Goal: Information Seeking & Learning: Learn about a topic

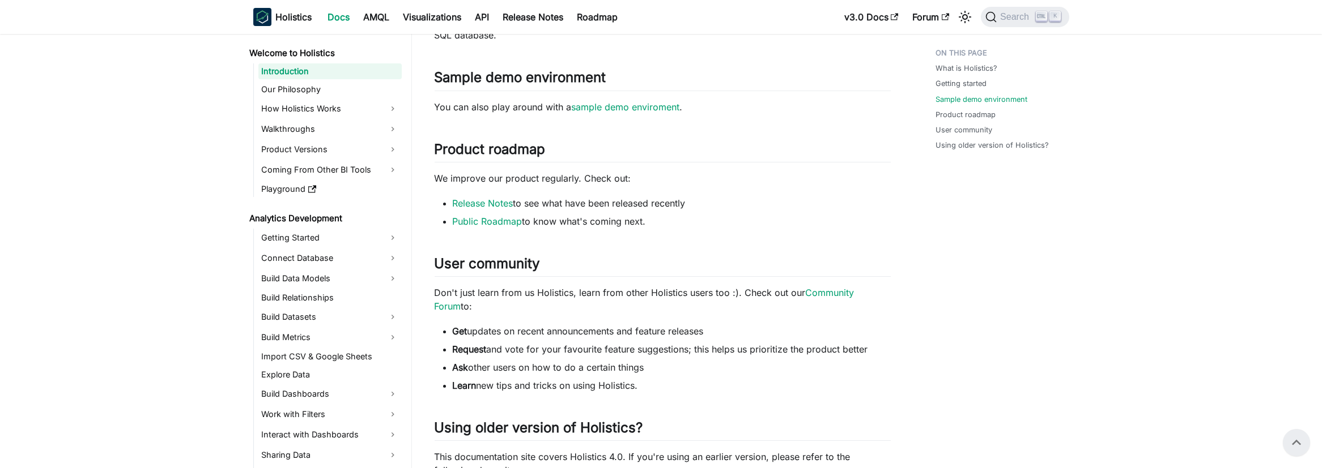
scroll to position [510, 0]
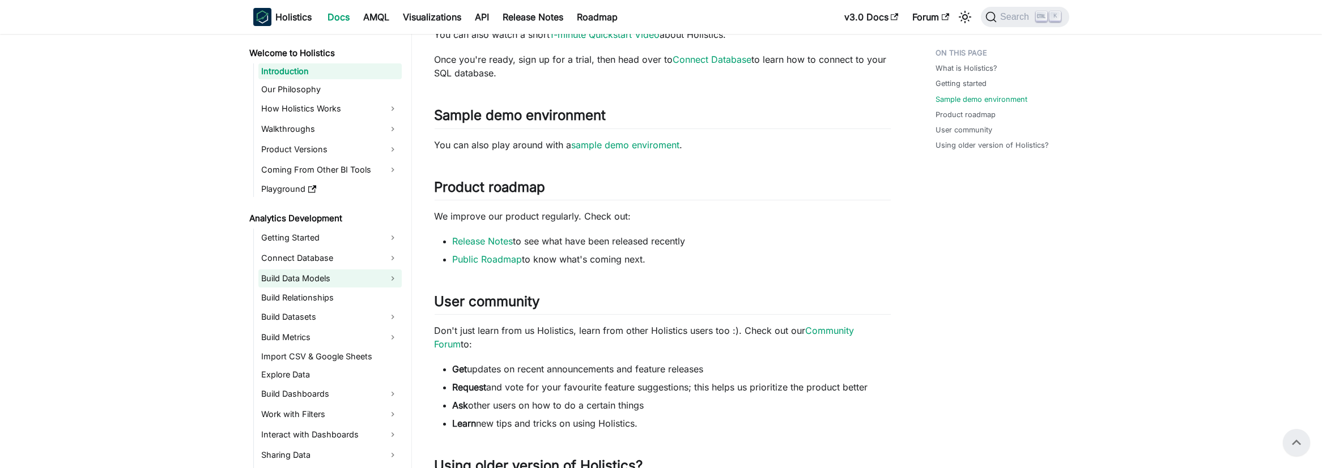
click at [355, 275] on link "Build Data Models" at bounding box center [329, 279] width 143 height 18
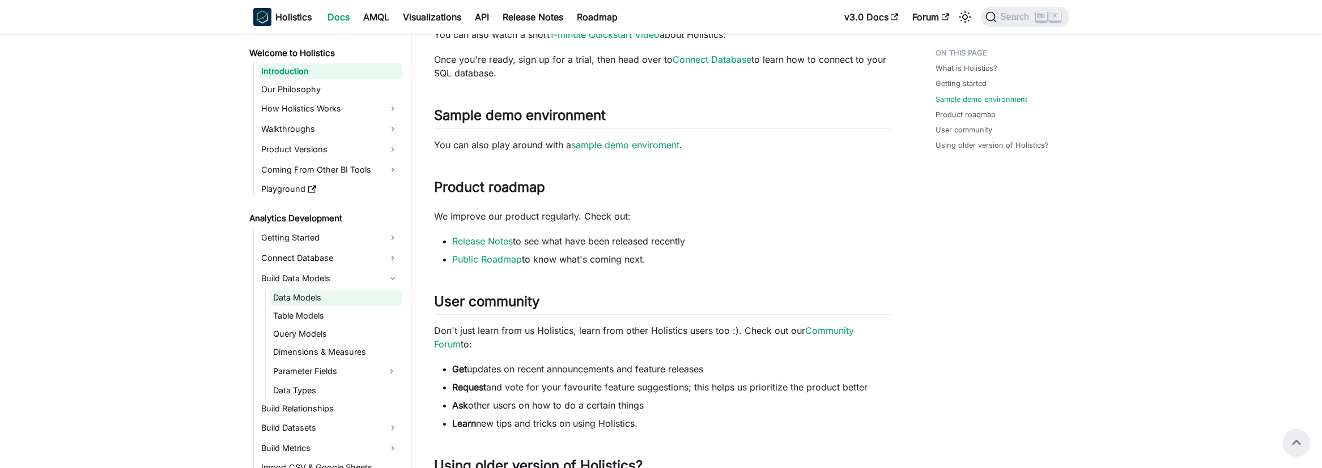
click at [334, 293] on link "Data Models" at bounding box center [335, 298] width 131 height 16
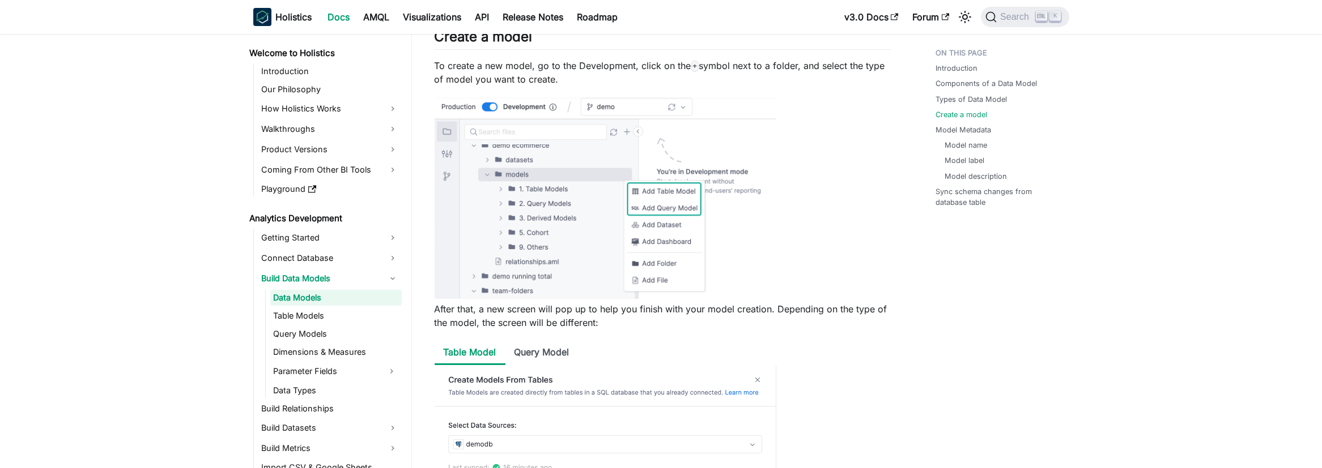
scroll to position [1076, 0]
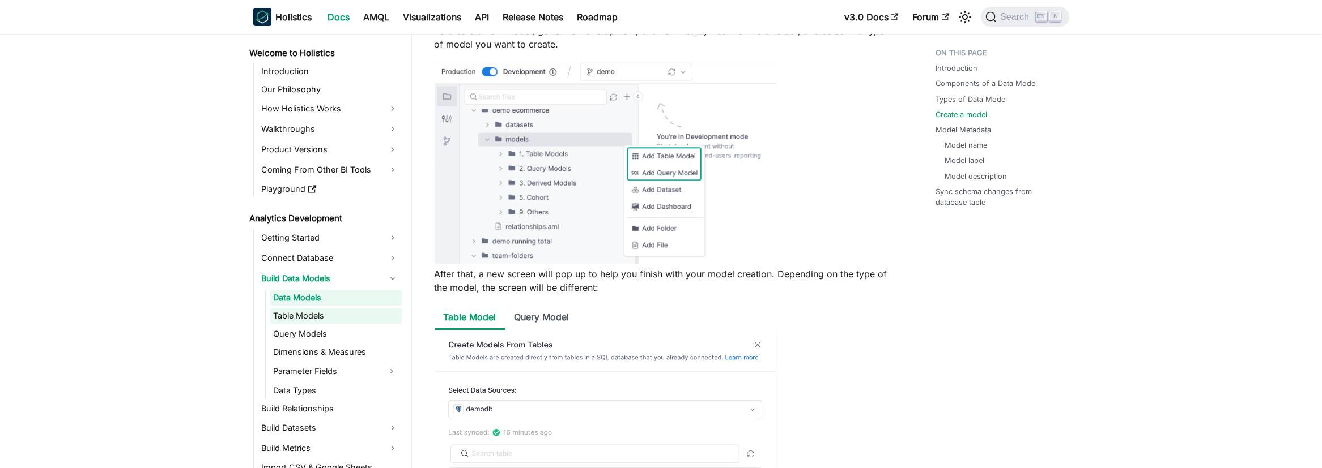
click at [334, 315] on link "Table Models" at bounding box center [335, 316] width 131 height 16
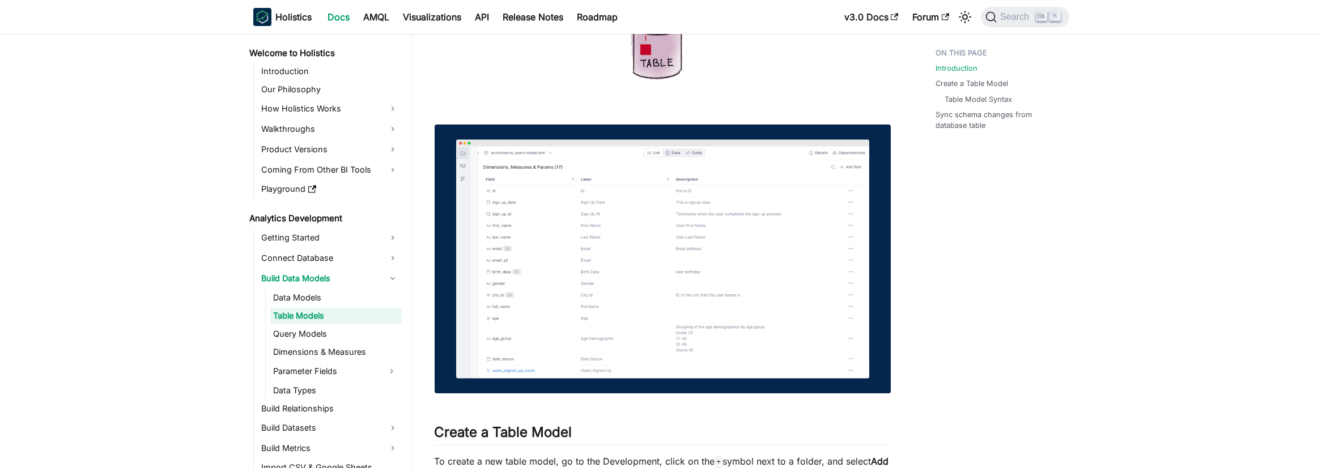
scroll to position [453, 0]
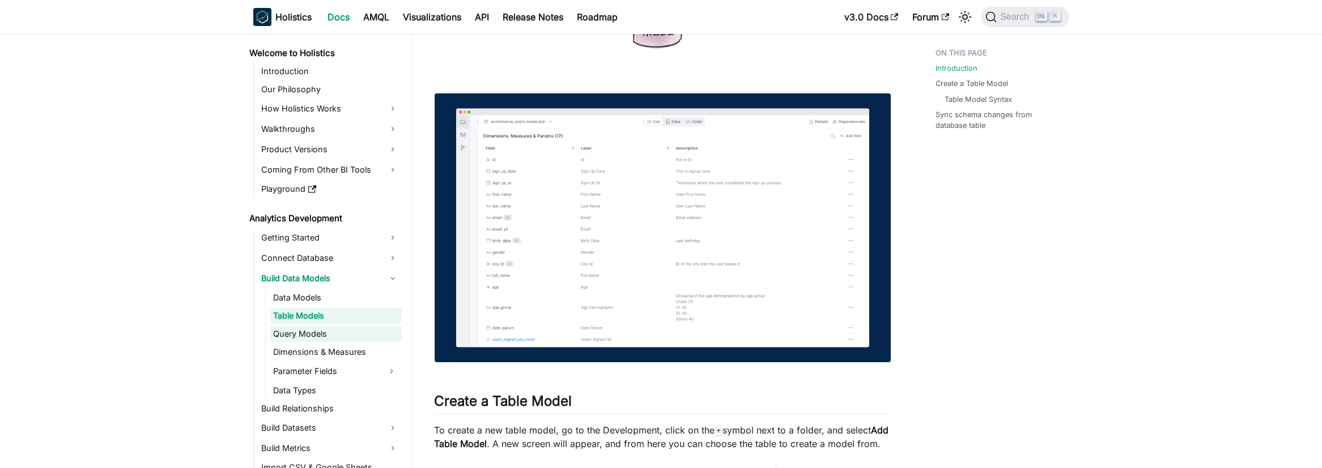
click at [310, 335] on link "Query Models" at bounding box center [335, 334] width 131 height 16
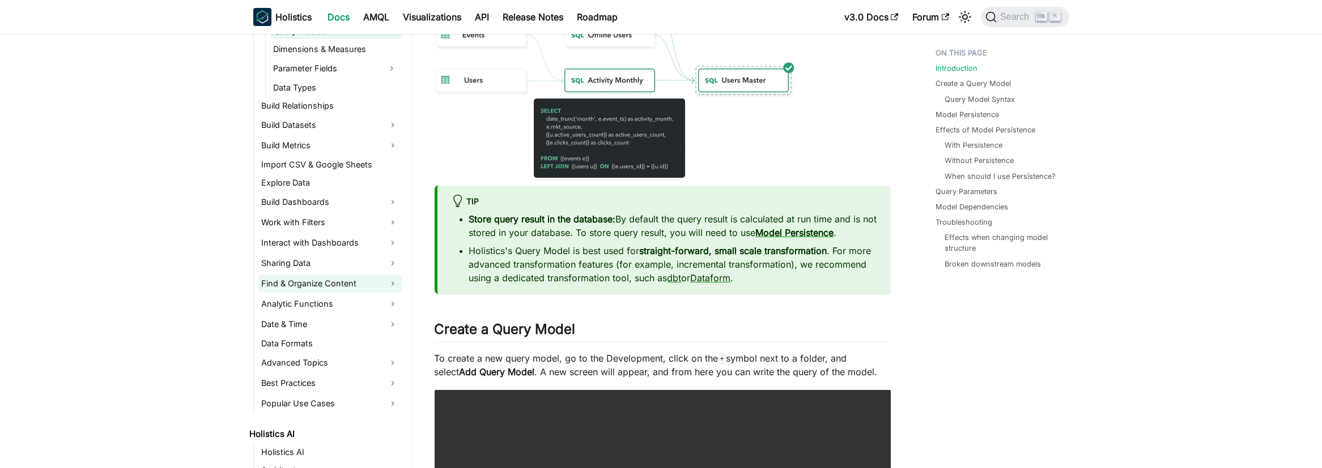
scroll to position [340, 0]
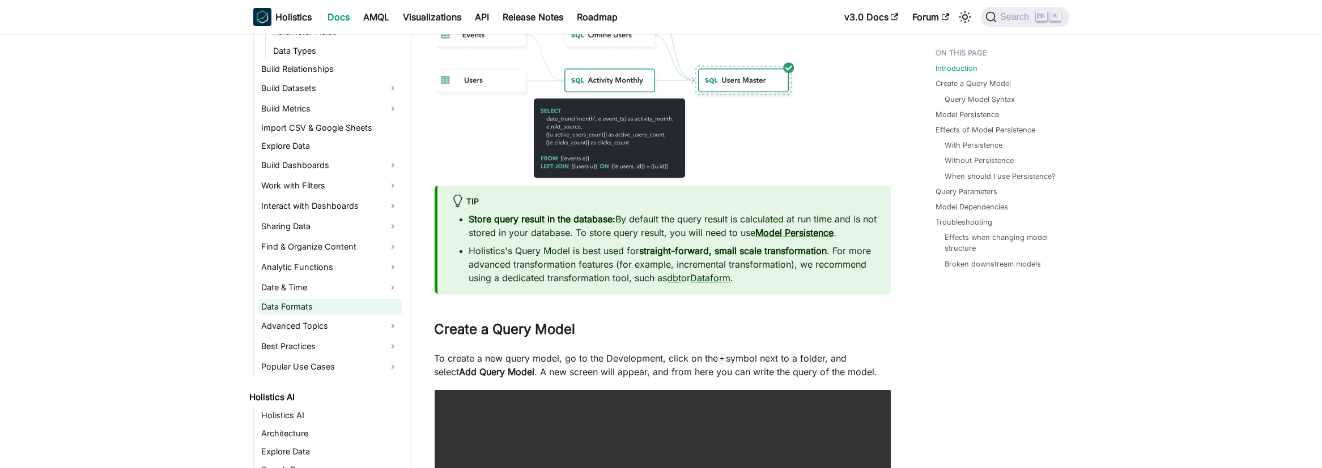
click at [304, 303] on link "Data Formats" at bounding box center [329, 307] width 143 height 16
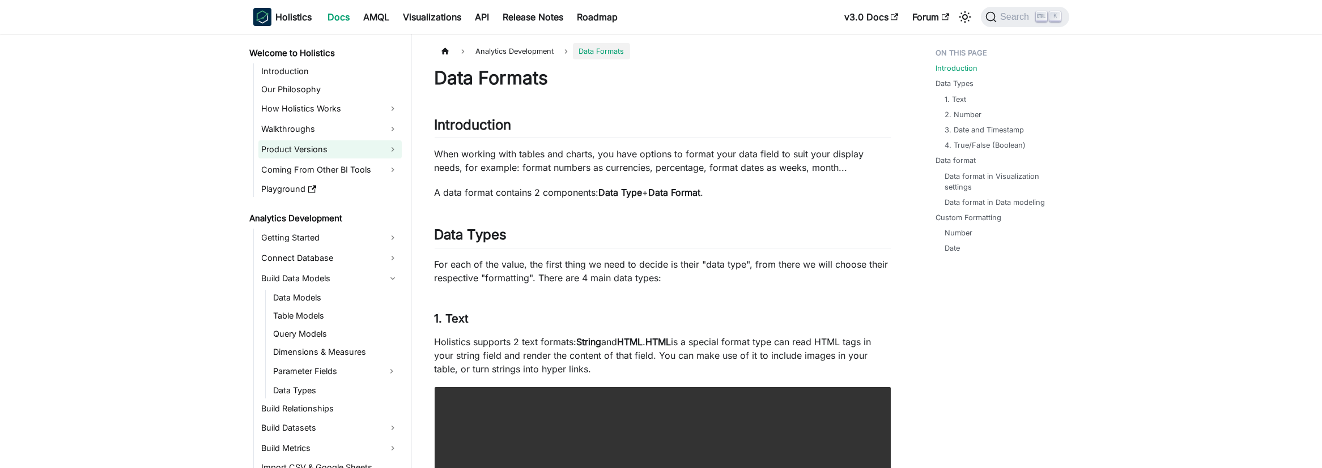
click at [299, 149] on link "Product Versions" at bounding box center [329, 149] width 143 height 18
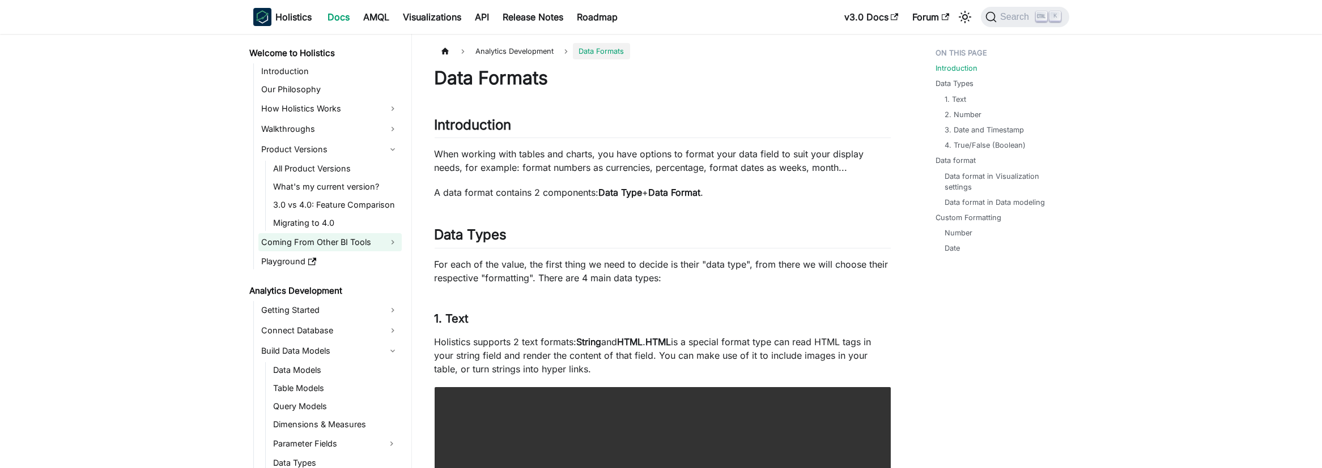
click at [301, 244] on link "Coming From Other BI Tools" at bounding box center [329, 242] width 143 height 18
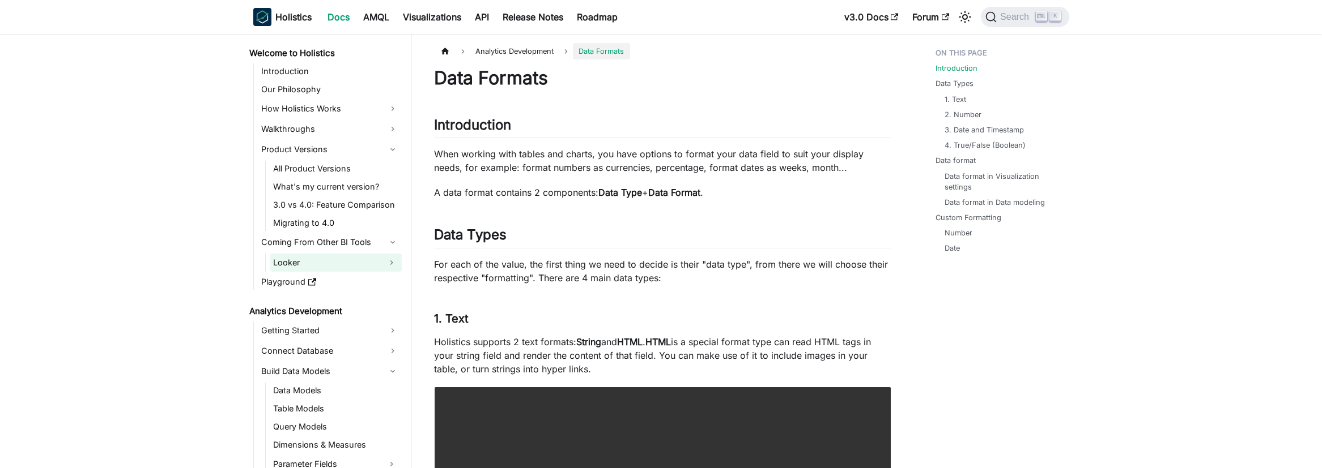
click at [302, 260] on link "Looker" at bounding box center [325, 263] width 111 height 18
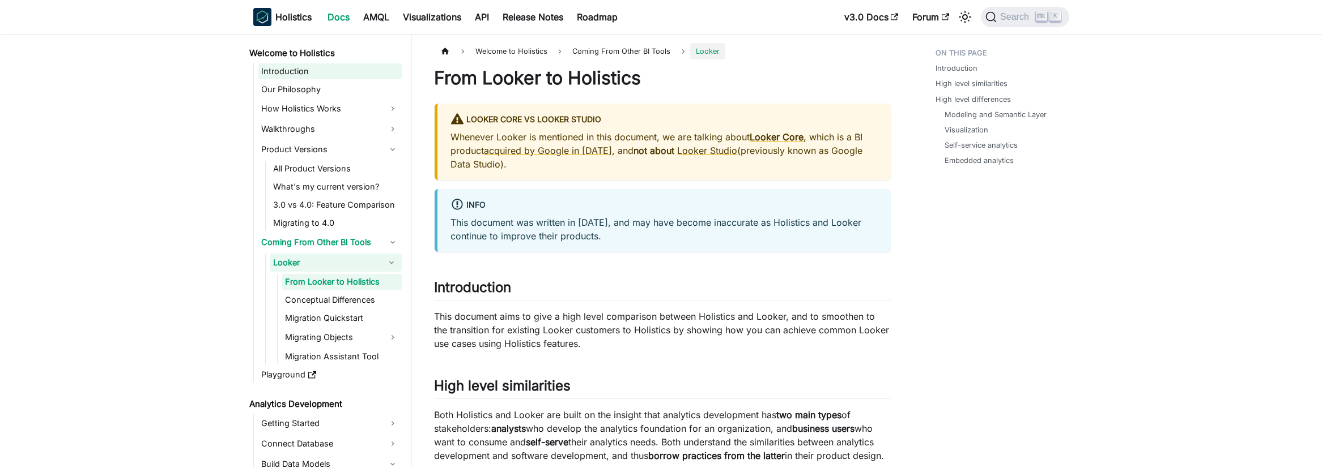
click at [297, 66] on link "Introduction" at bounding box center [329, 71] width 143 height 16
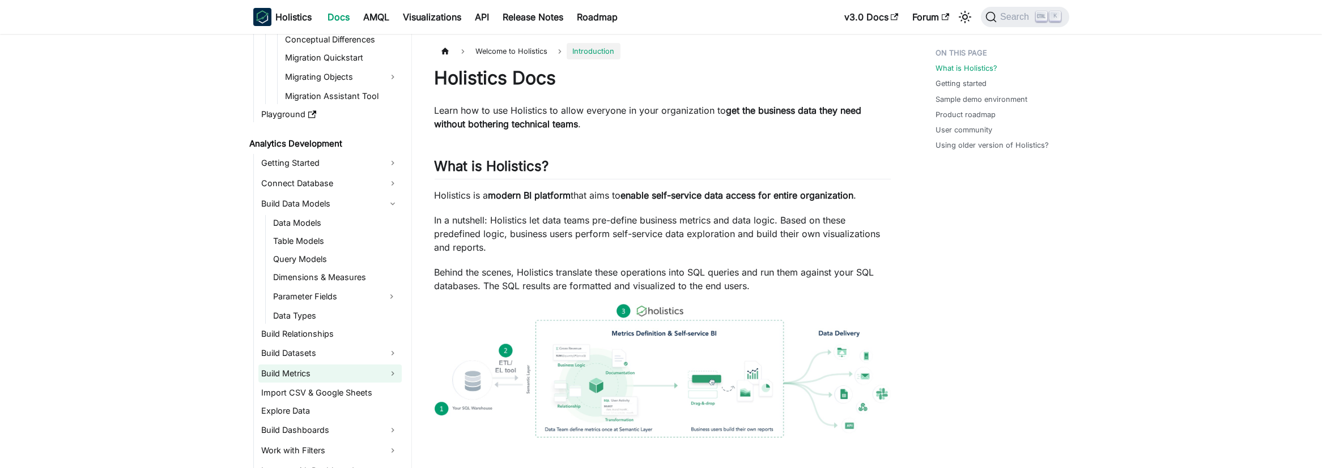
scroll to position [340, 0]
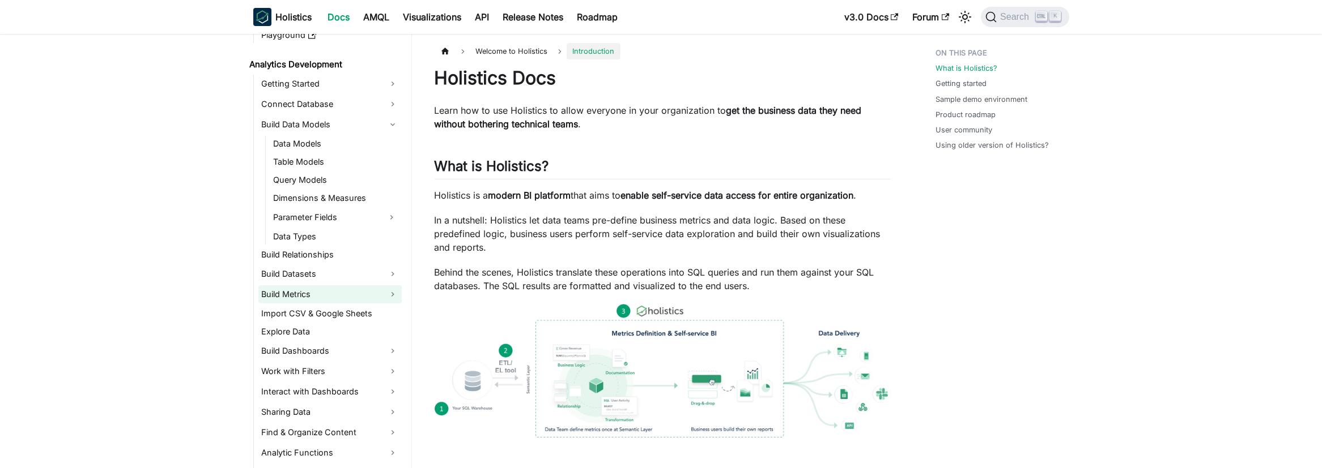
click at [308, 294] on link "Build Metrics" at bounding box center [329, 295] width 143 height 18
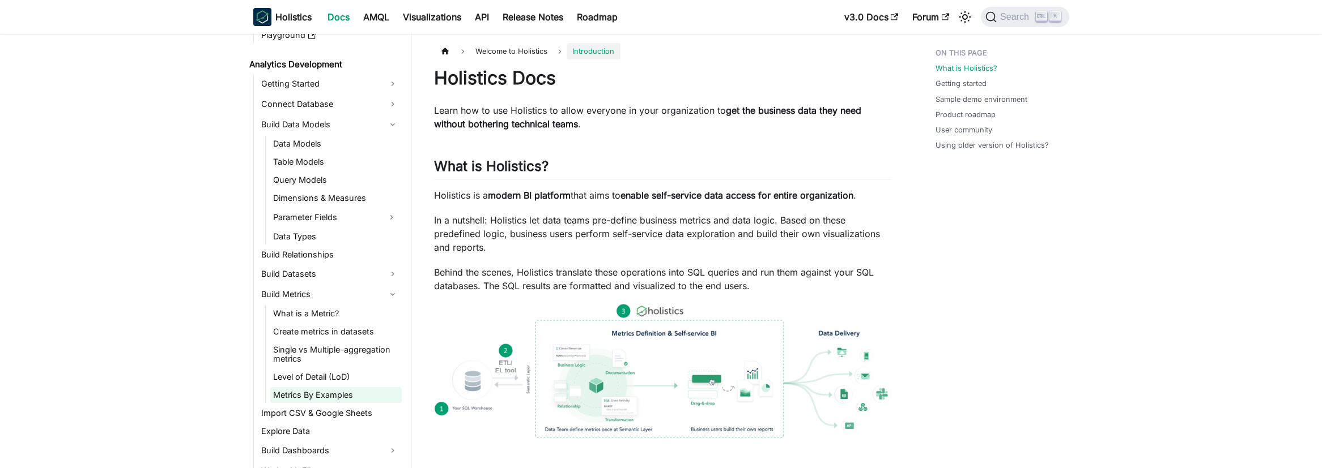
click at [315, 394] on link "Metrics By Examples" at bounding box center [335, 395] width 131 height 16
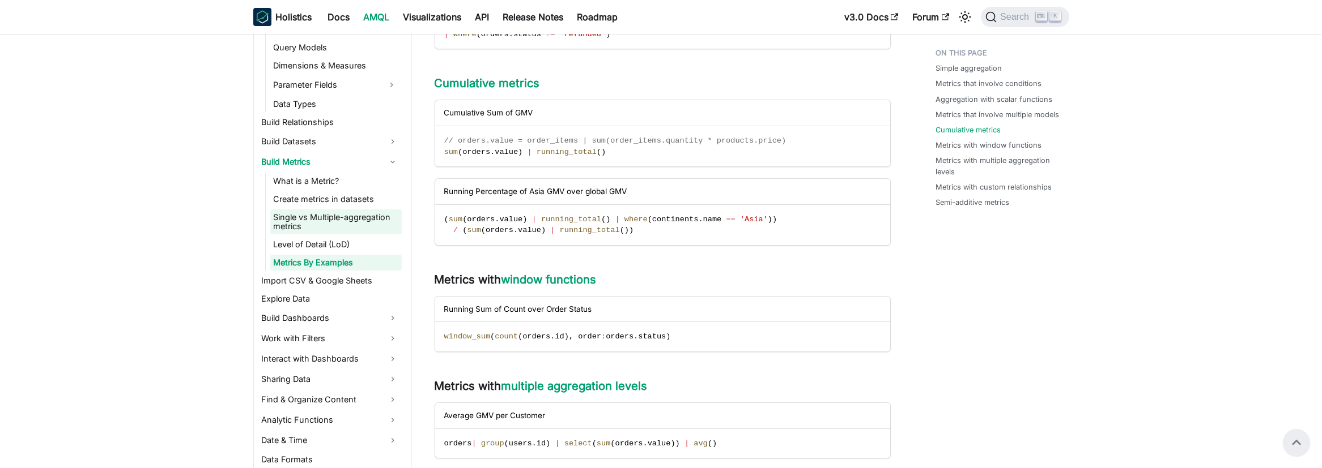
scroll to position [474, 0]
click at [304, 335] on link "Work with Filters" at bounding box center [329, 337] width 143 height 18
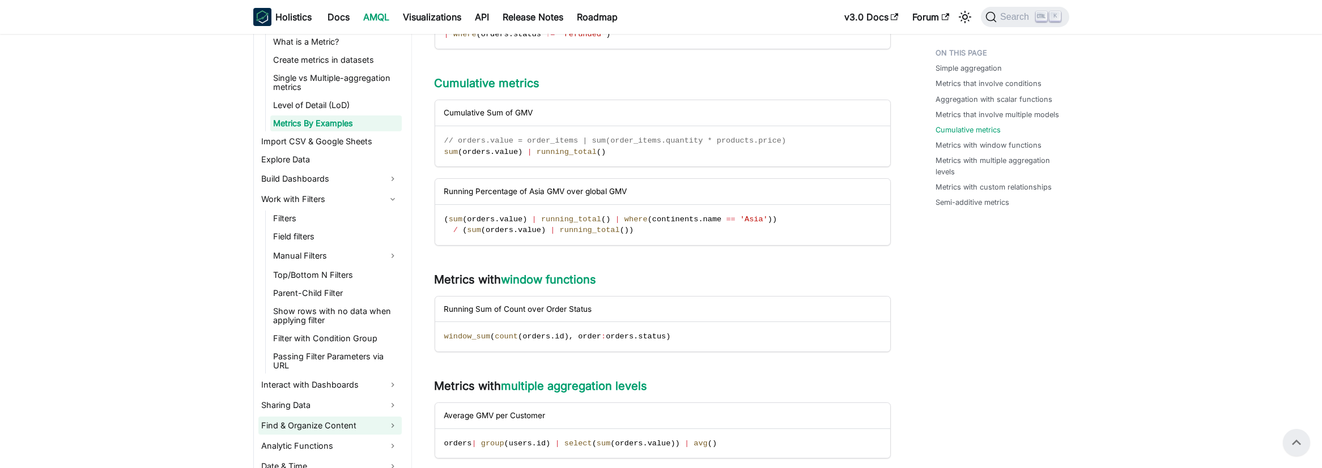
scroll to position [701, 0]
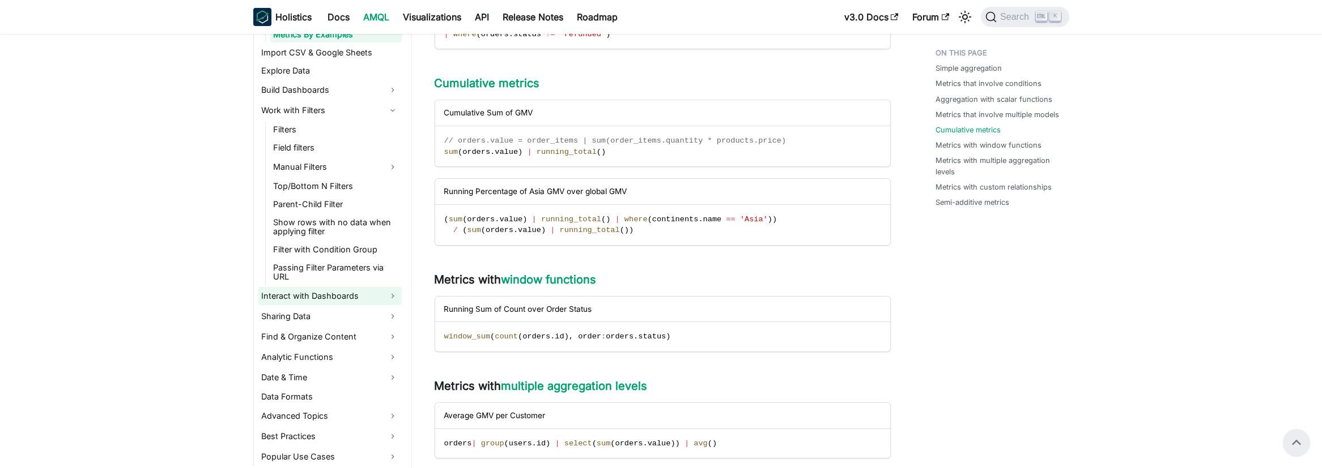
click at [319, 292] on link "Interact with Dashboards" at bounding box center [329, 296] width 143 height 18
click at [323, 316] on link "Interact with dashboard" at bounding box center [335, 316] width 131 height 16
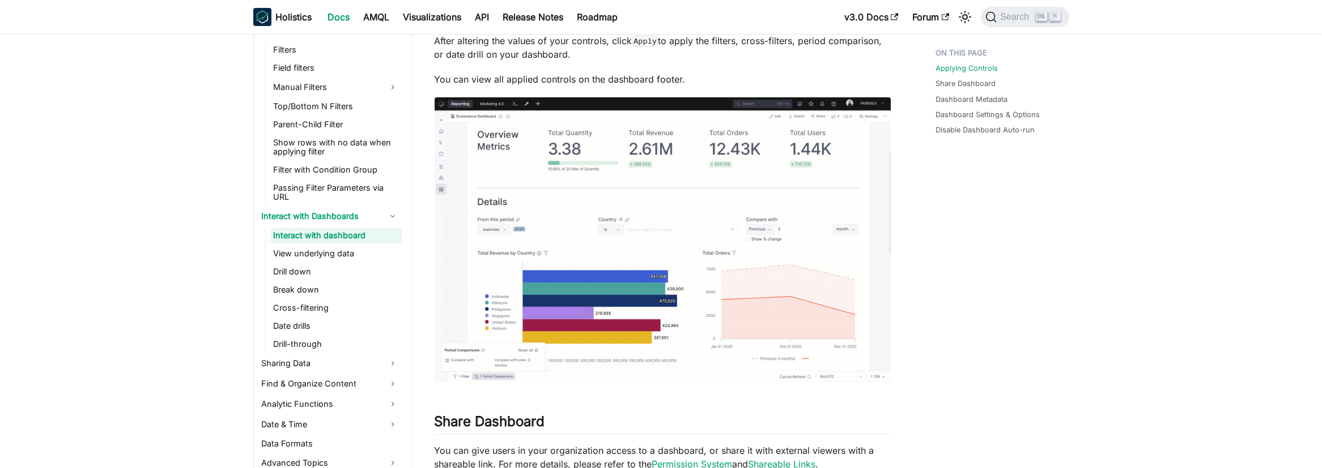
scroll to position [814, 0]
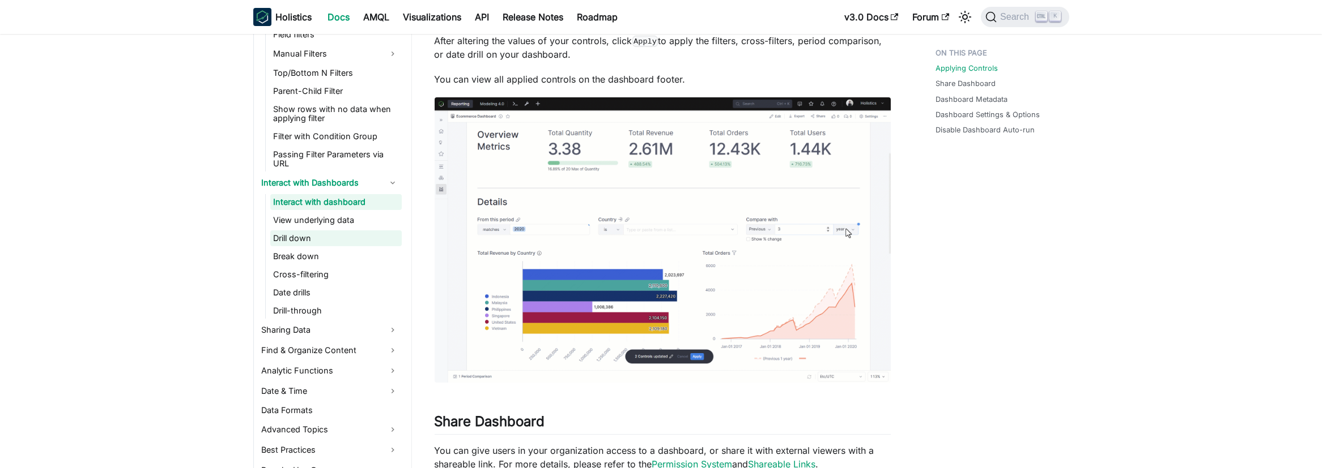
click at [316, 240] on link "Drill down" at bounding box center [335, 239] width 131 height 16
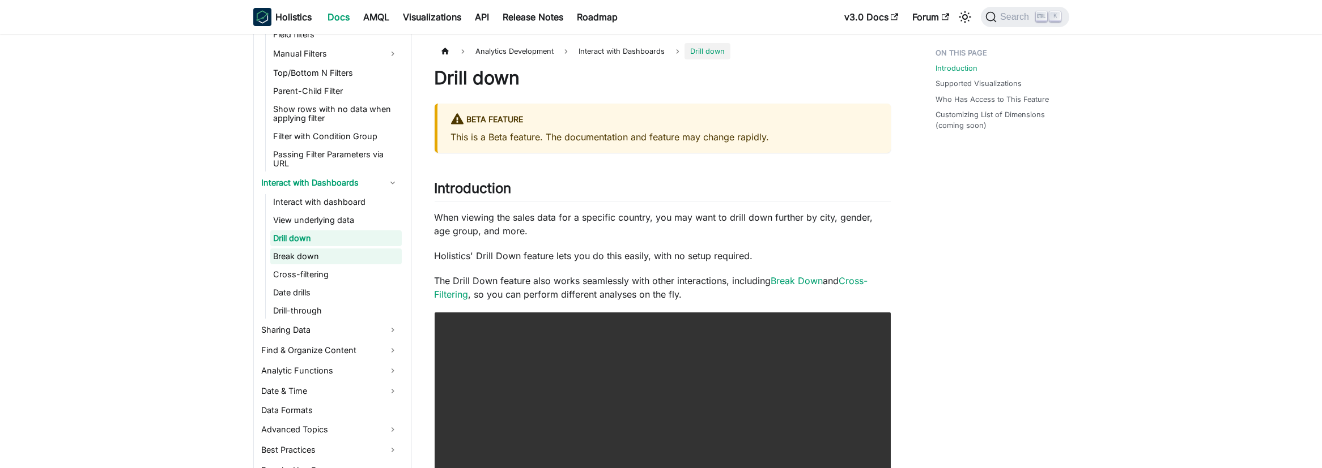
click at [301, 253] on link "Break down" at bounding box center [335, 257] width 131 height 16
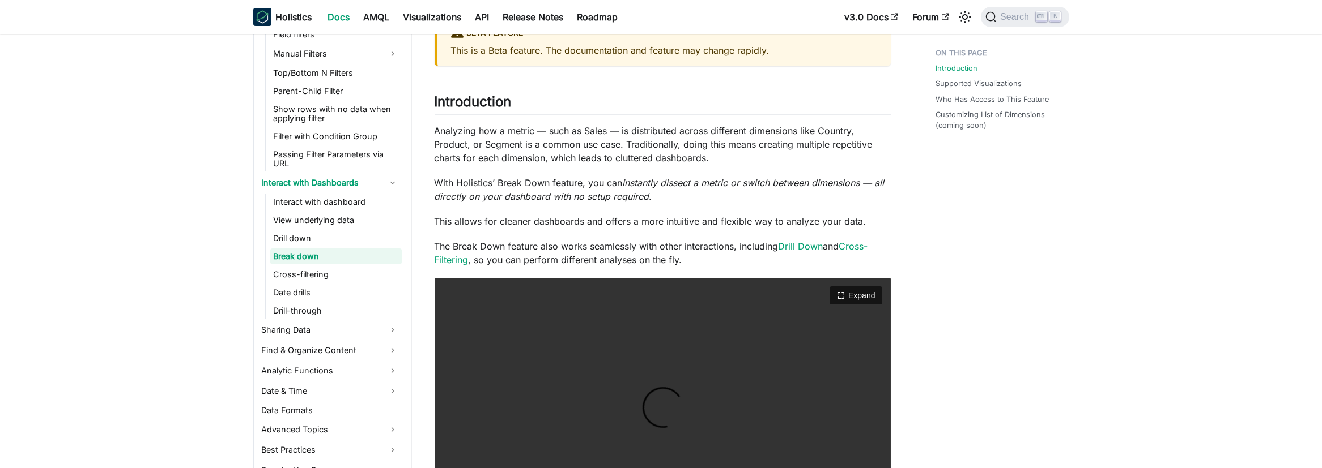
scroll to position [227, 0]
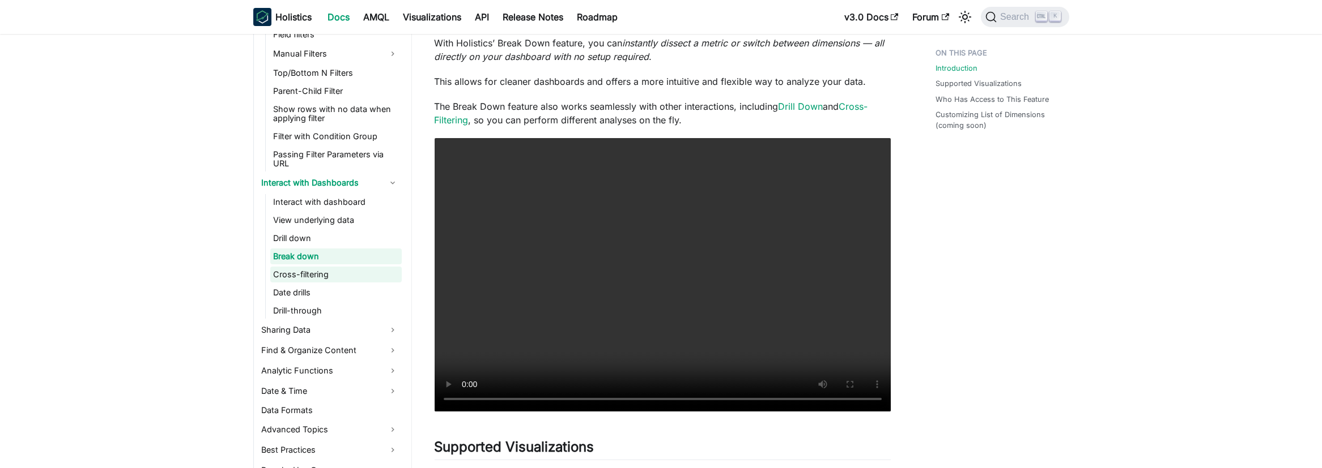
click at [283, 268] on link "Cross-filtering" at bounding box center [335, 275] width 131 height 16
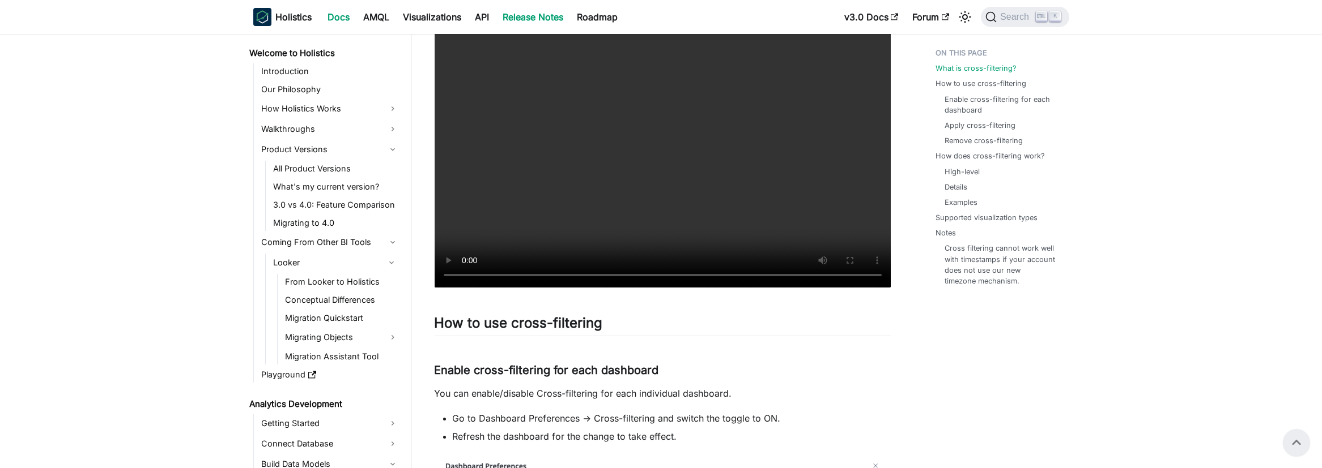
scroll to position [283, 0]
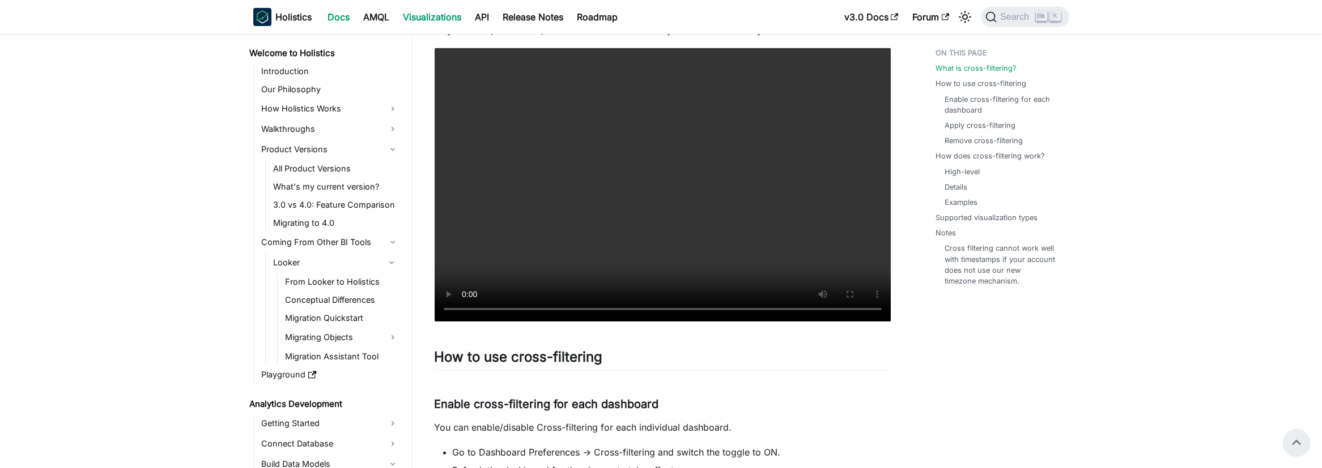
click at [444, 14] on link "Visualizations" at bounding box center [433, 17] width 72 height 18
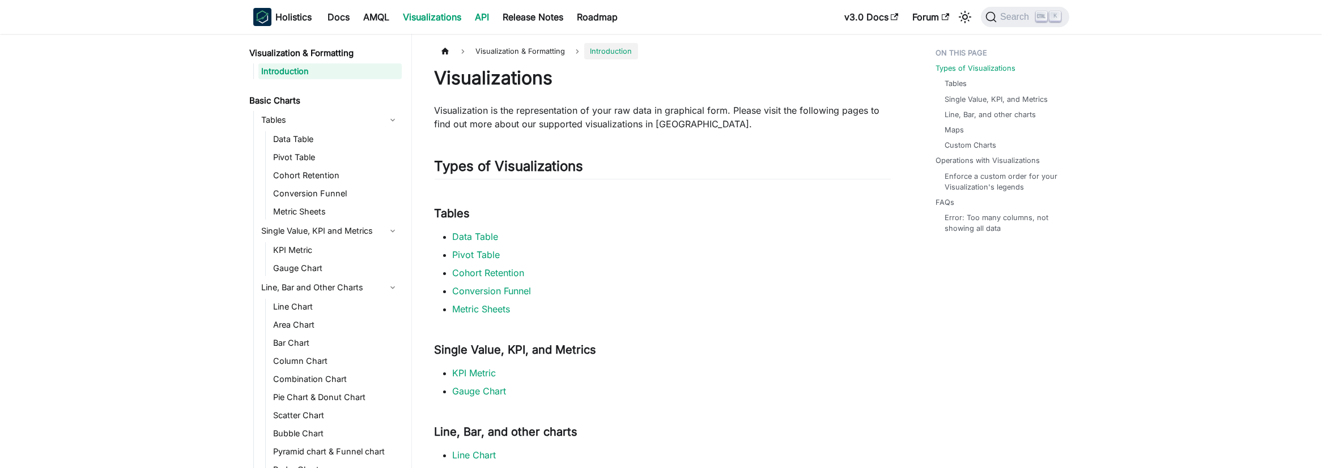
click at [480, 16] on link "API" at bounding box center [482, 17] width 28 height 18
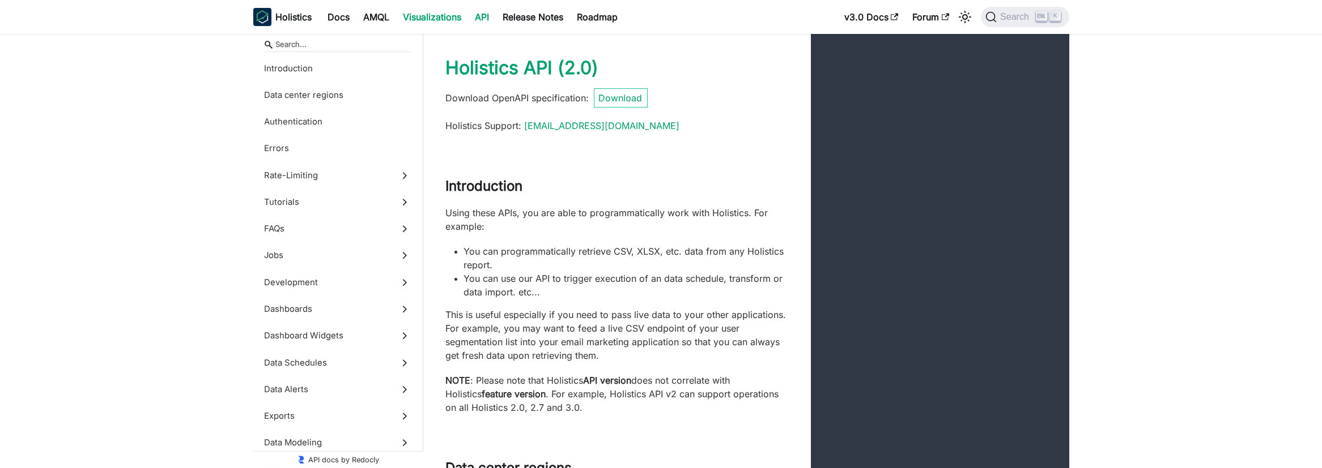
click at [438, 16] on link "Visualizations" at bounding box center [433, 17] width 72 height 18
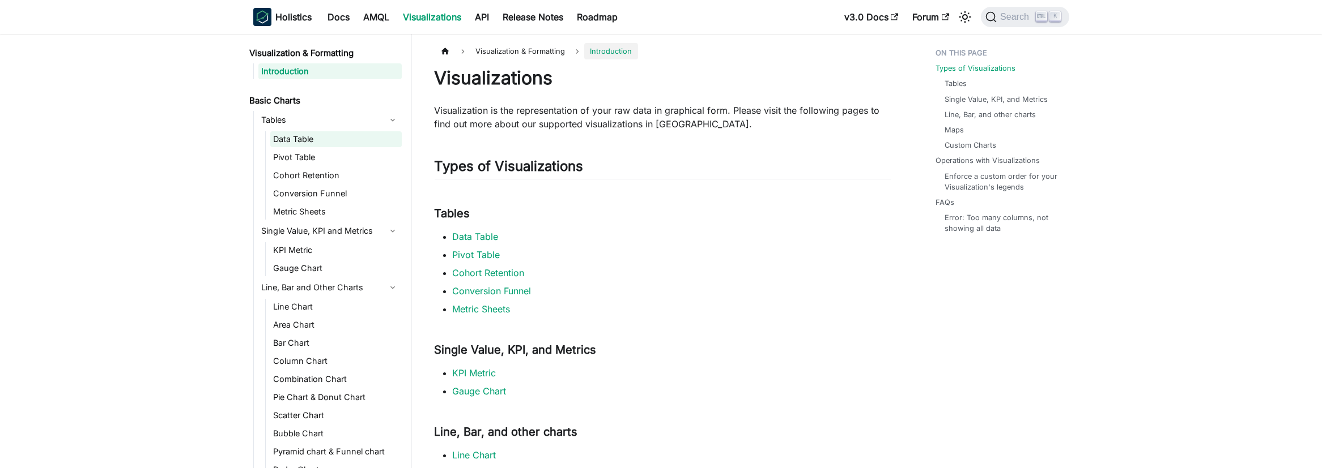
click at [296, 138] on link "Data Table" at bounding box center [335, 139] width 131 height 16
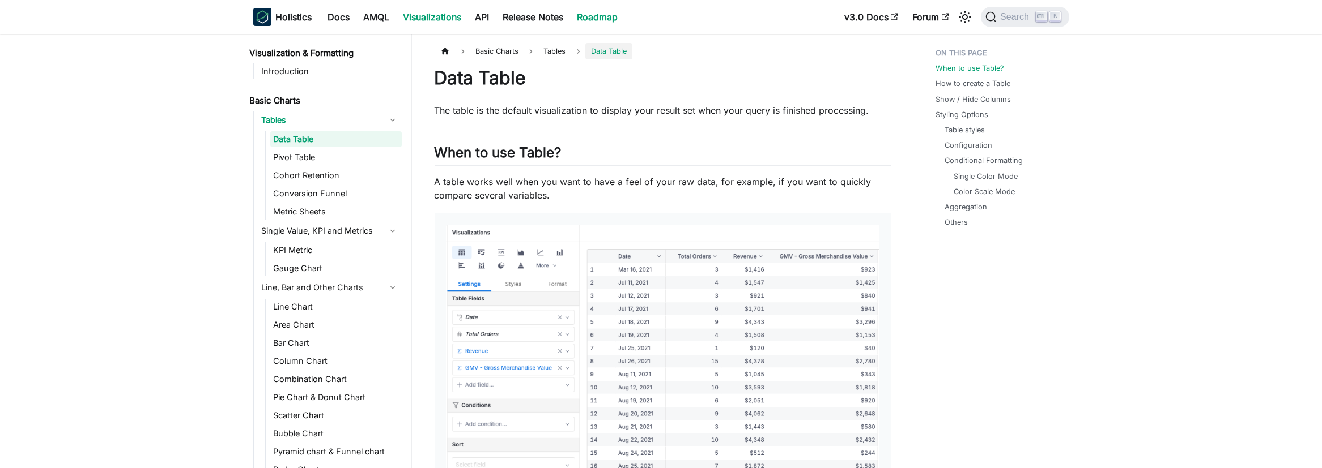
click at [594, 13] on link "Roadmap" at bounding box center [597, 17] width 54 height 18
click at [340, 14] on link "Docs" at bounding box center [339, 17] width 36 height 18
